Goal: Book appointment/travel/reservation

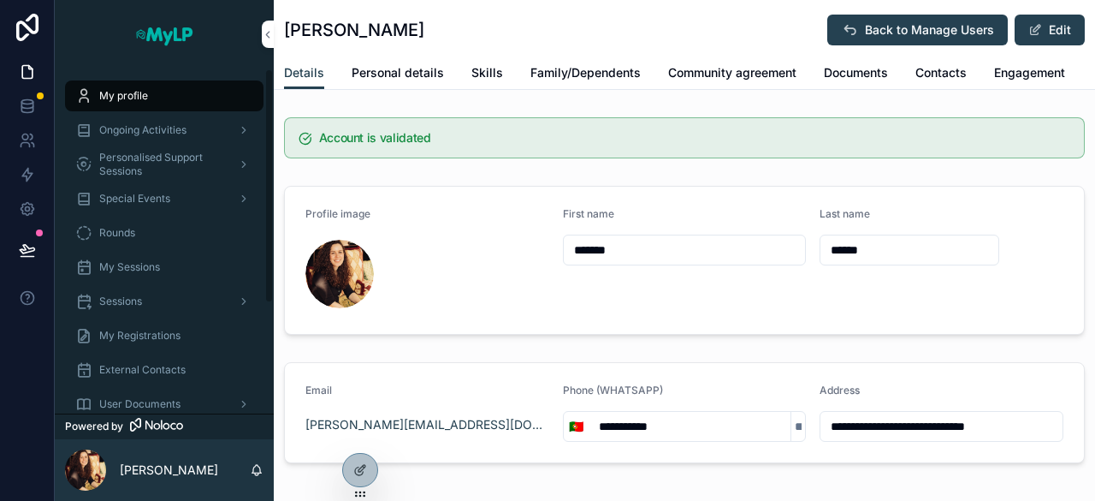
click at [165, 164] on span "Personalised Support Sessions" at bounding box center [161, 164] width 125 height 27
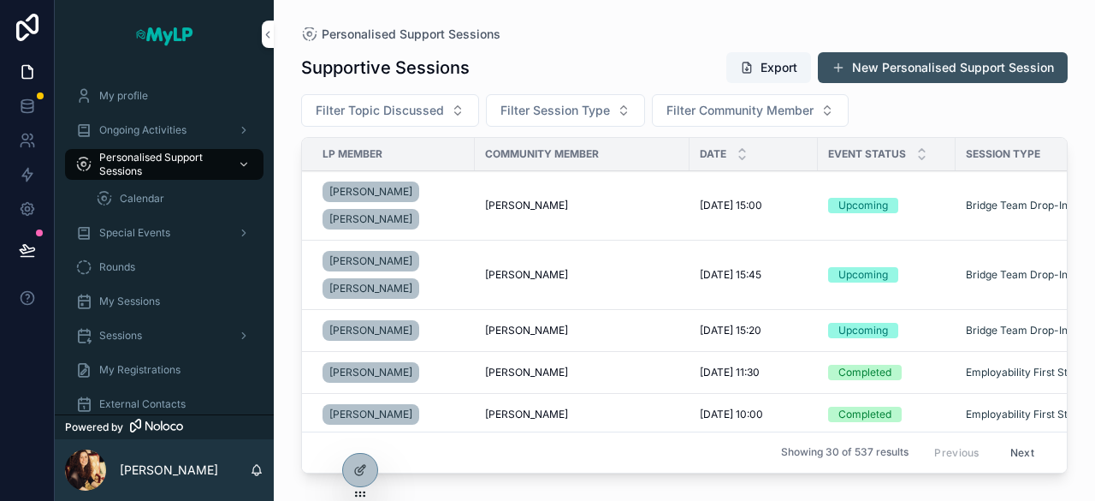
click at [886, 61] on button "New Personalised Support Session" at bounding box center [943, 67] width 250 height 31
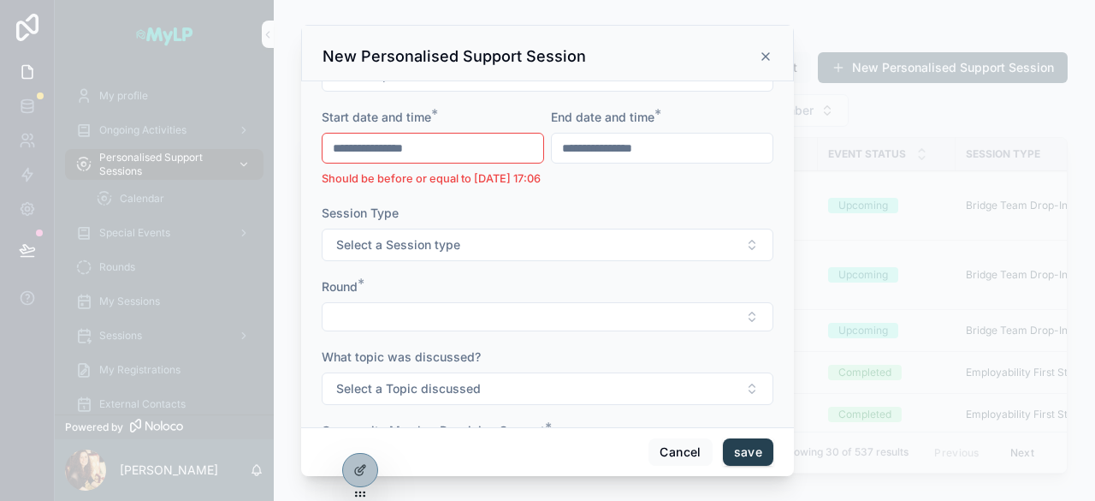
scroll to position [284, 0]
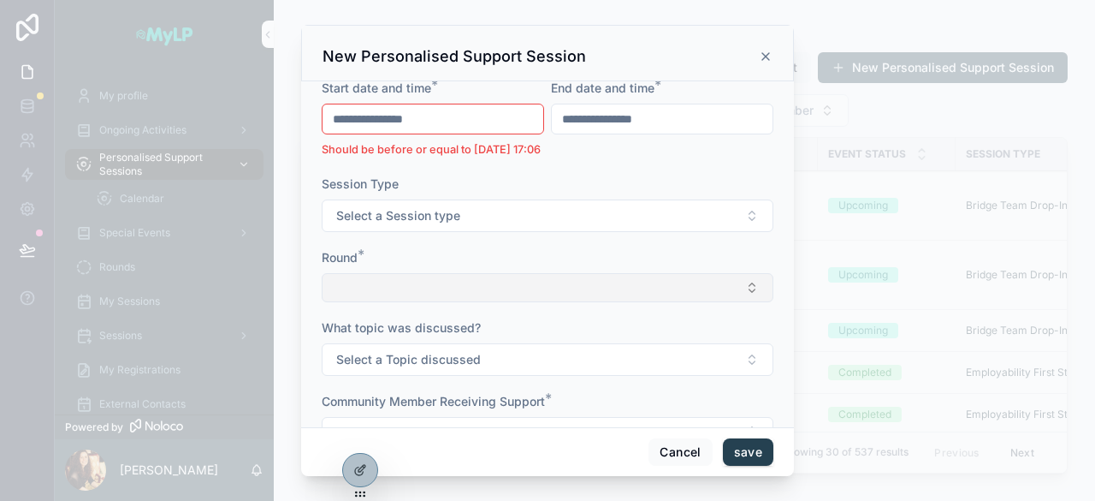
click at [504, 296] on button "Select Button" at bounding box center [548, 287] width 452 height 29
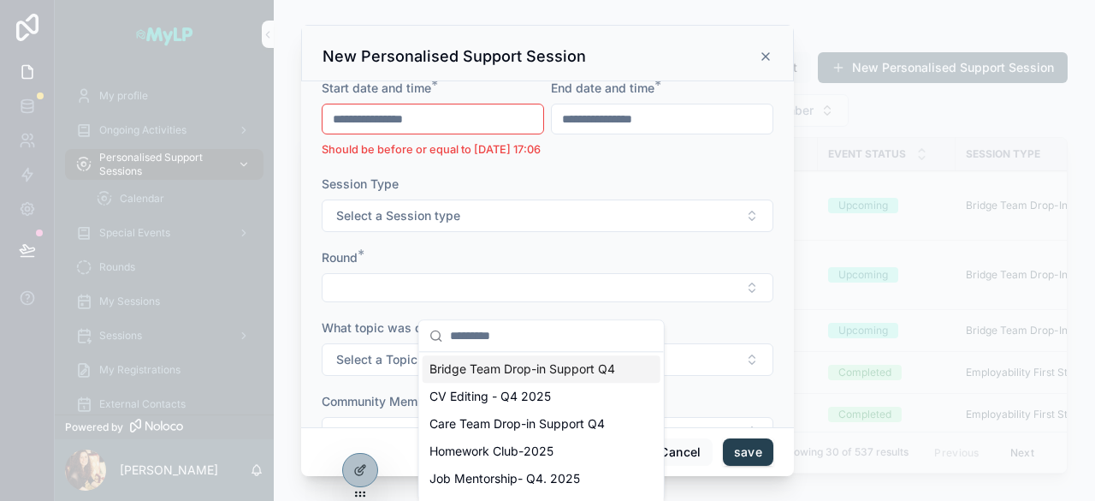
click at [768, 49] on div "New Personalised Support Session" at bounding box center [548, 56] width 450 height 21
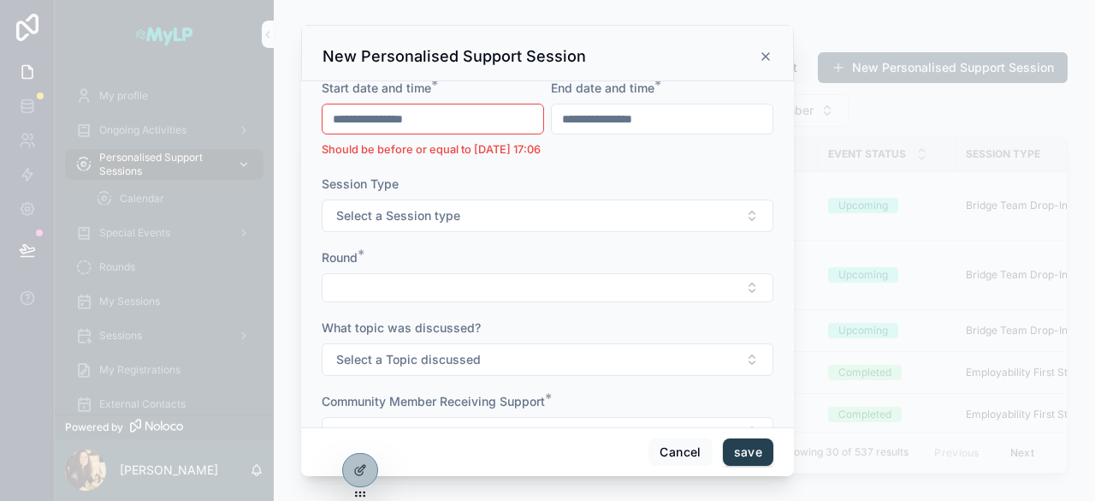
click at [762, 53] on icon "scrollable content" at bounding box center [765, 56] width 7 height 7
